Goal: Transaction & Acquisition: Purchase product/service

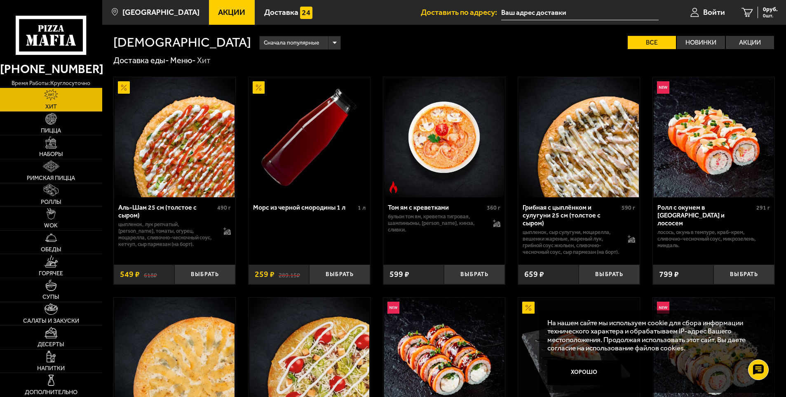
click at [209, 13] on link "Акции" at bounding box center [232, 12] width 46 height 25
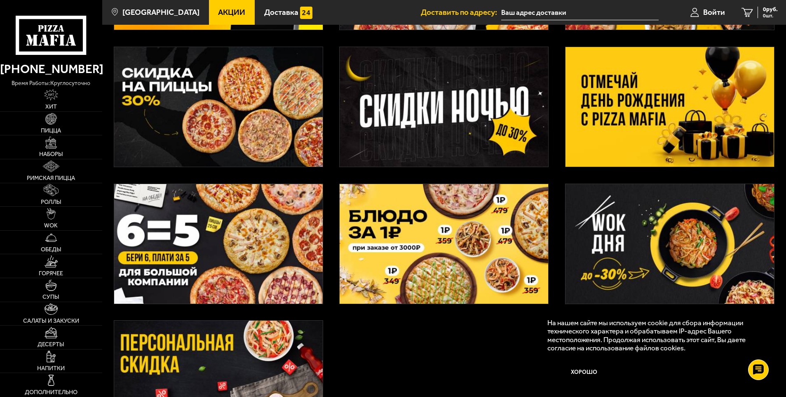
scroll to position [167, 0]
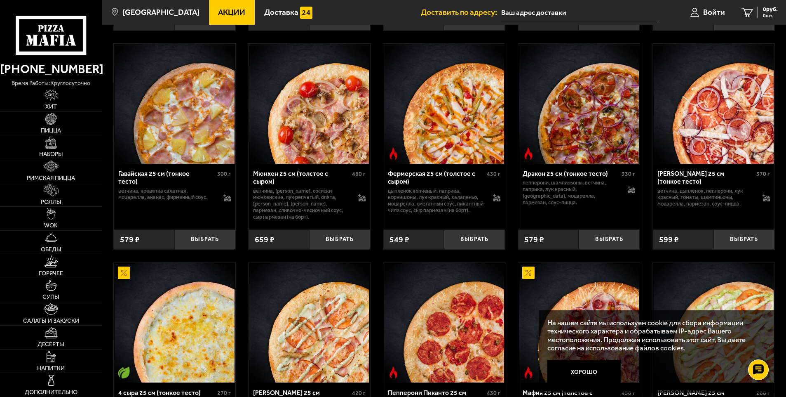
scroll to position [1031, 0]
